Goal: Navigation & Orientation: Find specific page/section

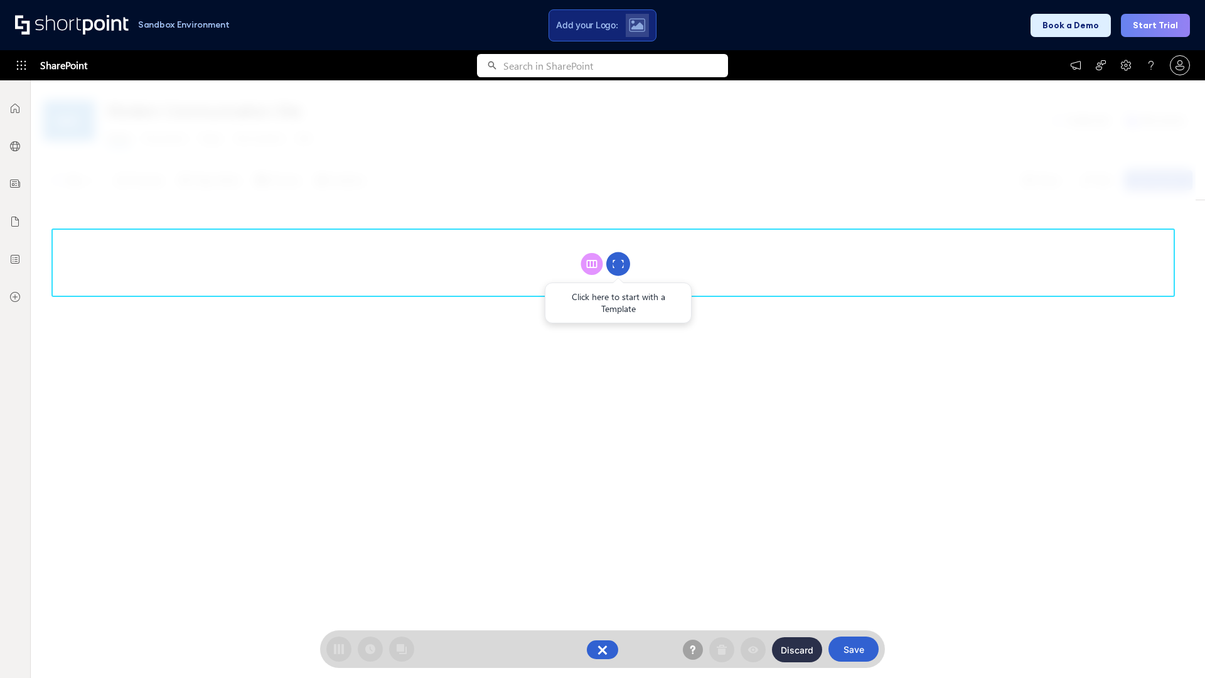
click at [618, 264] on circle at bounding box center [618, 264] width 24 height 24
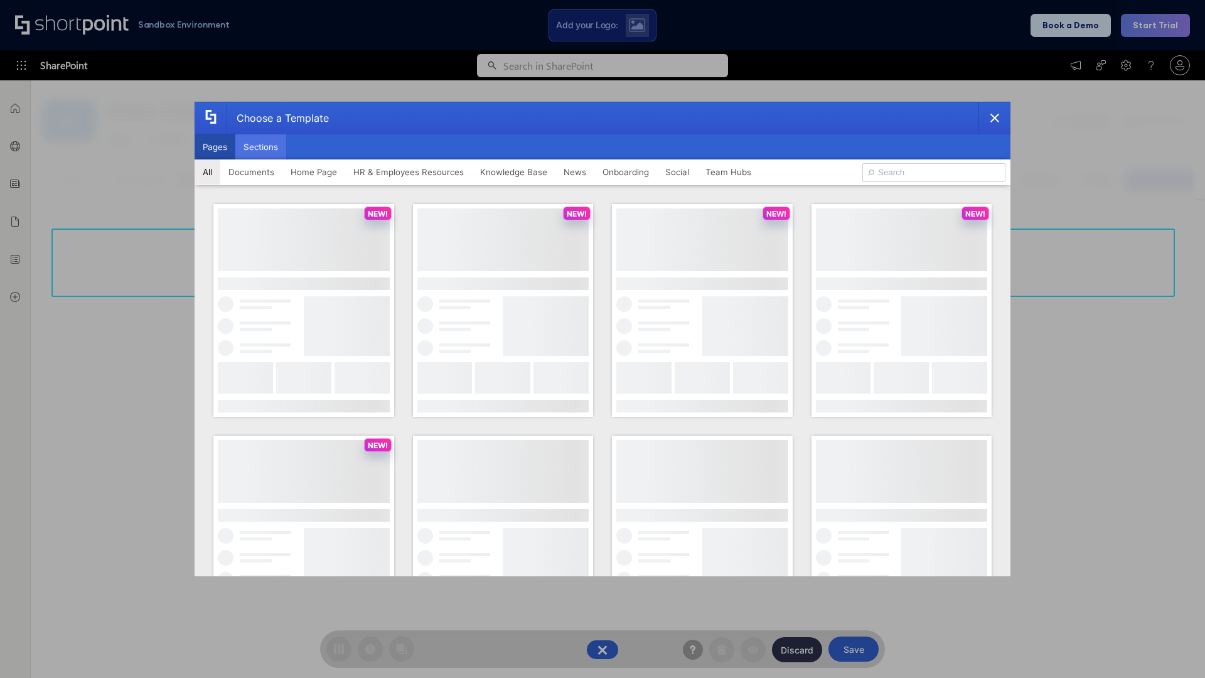
click at [260, 147] on button "Sections" at bounding box center [260, 146] width 51 height 25
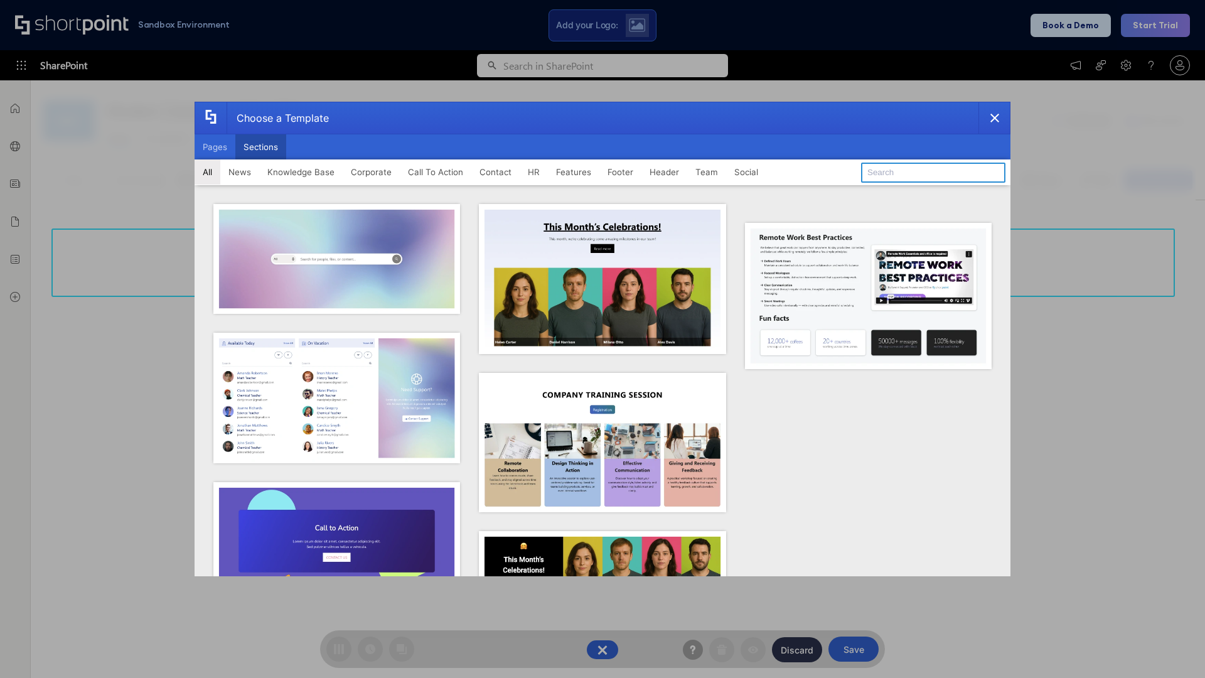
type input "Footer 2"
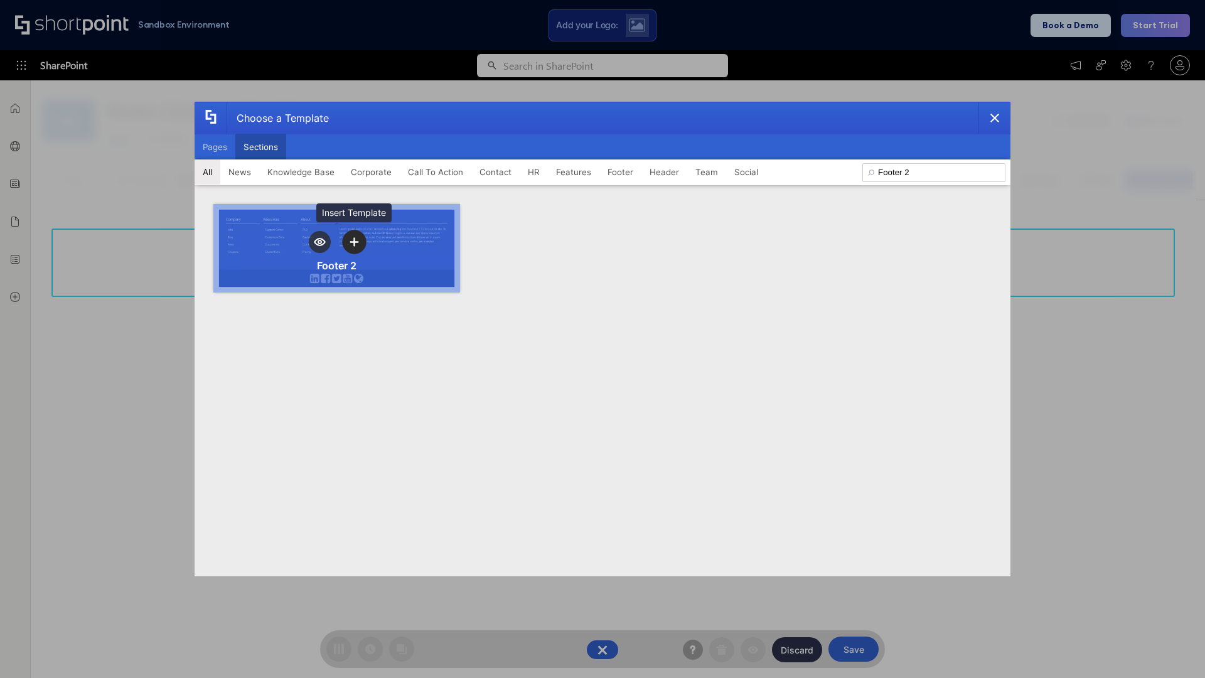
click at [354, 242] on icon "template selector" at bounding box center [354, 242] width 9 height 9
